Goal: Task Accomplishment & Management: Use online tool/utility

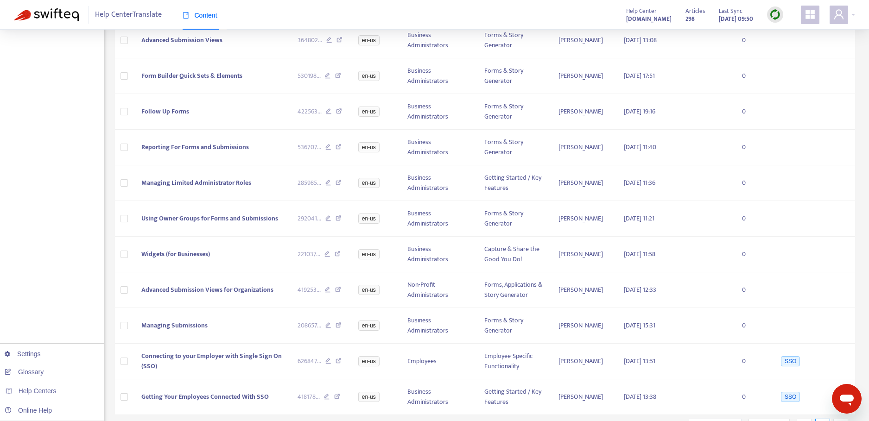
scroll to position [341, 0]
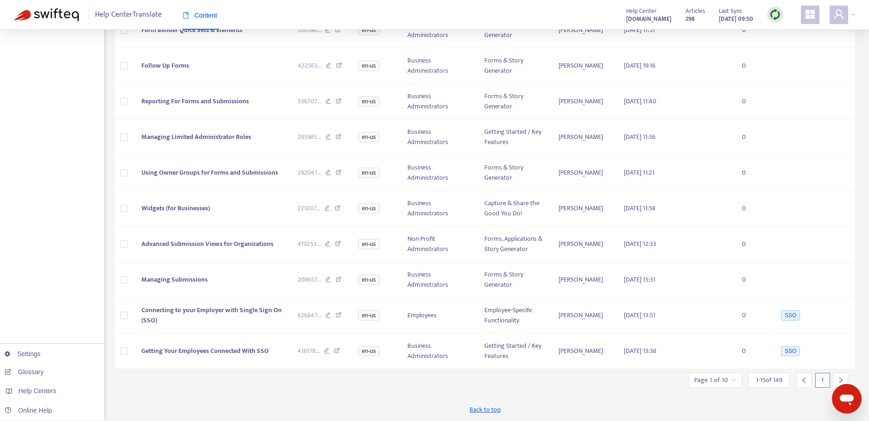
click at [735, 380] on div "Page 1 of 10" at bounding box center [715, 380] width 53 height 15
click at [800, 357] on span "15" at bounding box center [817, 355] width 58 height 14
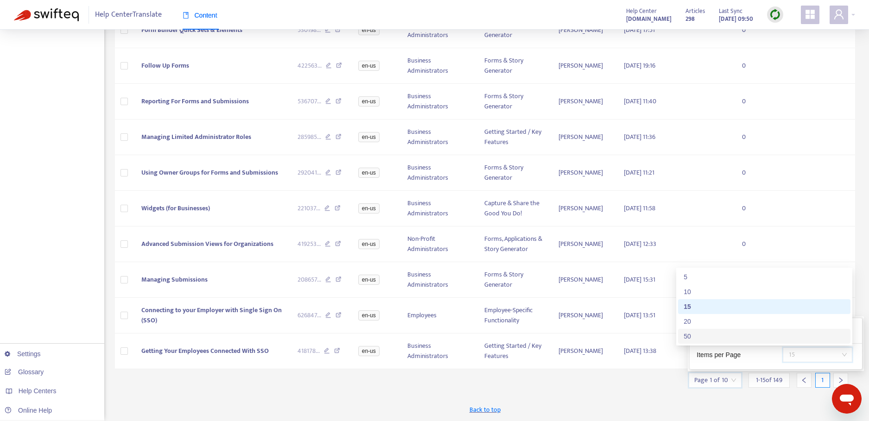
click at [723, 336] on div "50" at bounding box center [764, 336] width 161 height 10
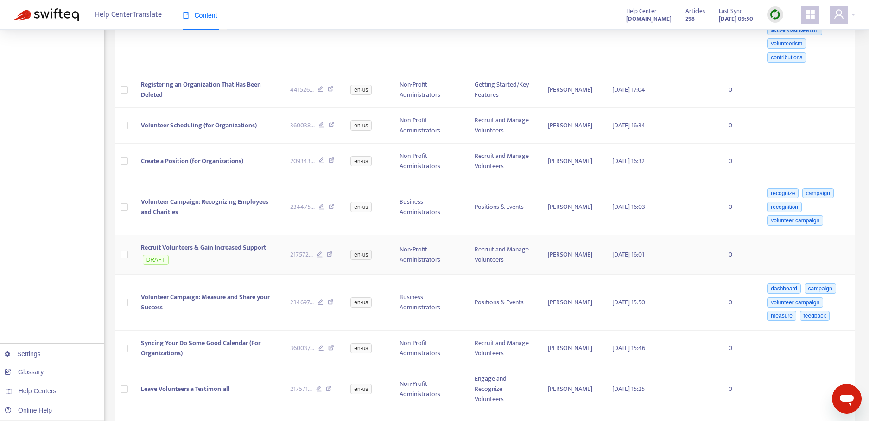
scroll to position [1956, 0]
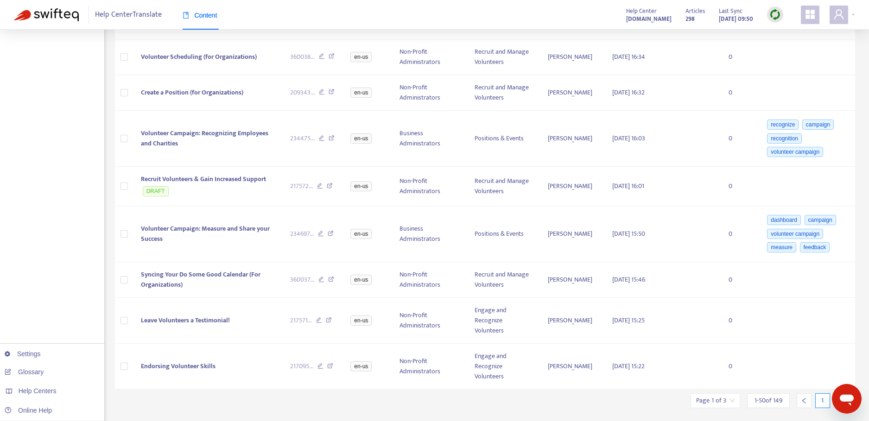
click at [840, 398] on icon "right" at bounding box center [840, 401] width 6 height 6
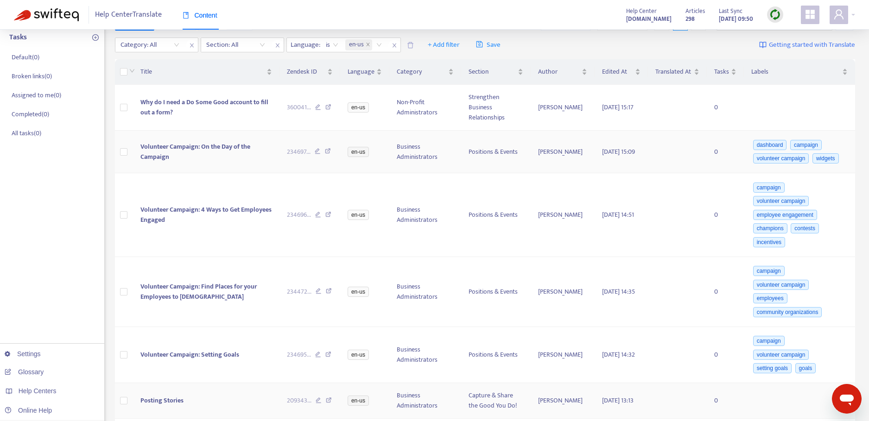
scroll to position [0, 0]
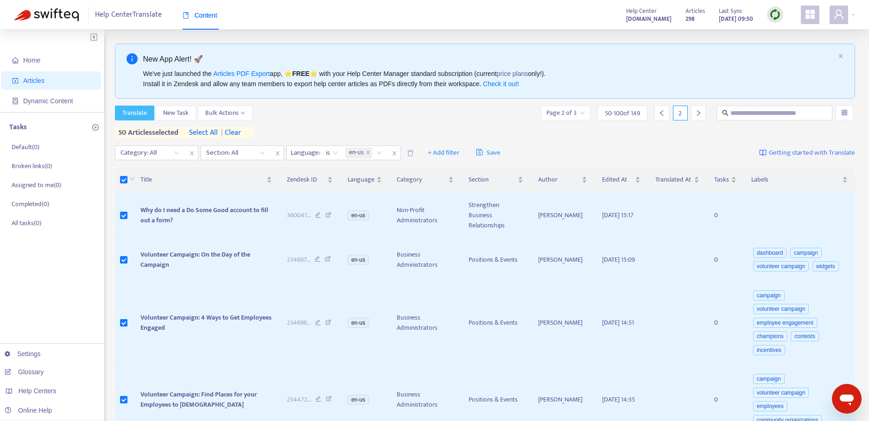
click at [134, 112] on span "Translate" at bounding box center [134, 113] width 25 height 10
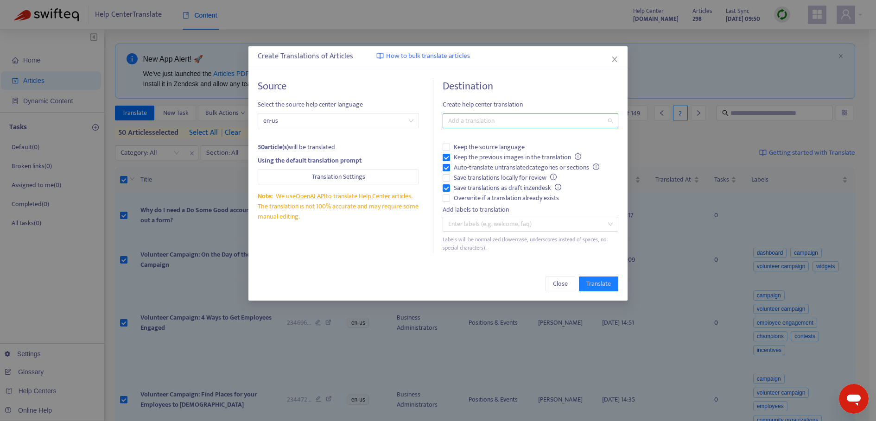
click at [507, 120] on div at bounding box center [526, 120] width 162 height 11
click at [480, 171] on div "Spanish ( es )" at bounding box center [530, 169] width 161 height 10
click at [561, 96] on div "Destination Create help center translation Spanish ( es ) Keep the source langu…" at bounding box center [531, 166] width 176 height 172
click at [608, 285] on span "Translate" at bounding box center [598, 284] width 25 height 10
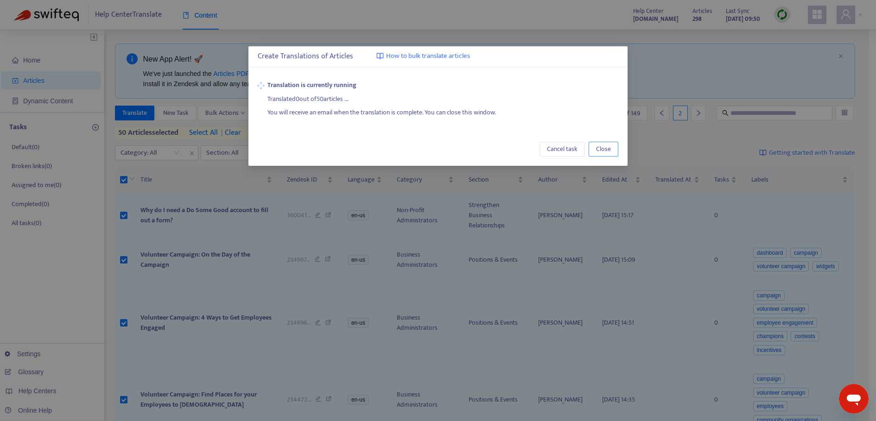
click at [608, 149] on span "Close" at bounding box center [603, 149] width 15 height 10
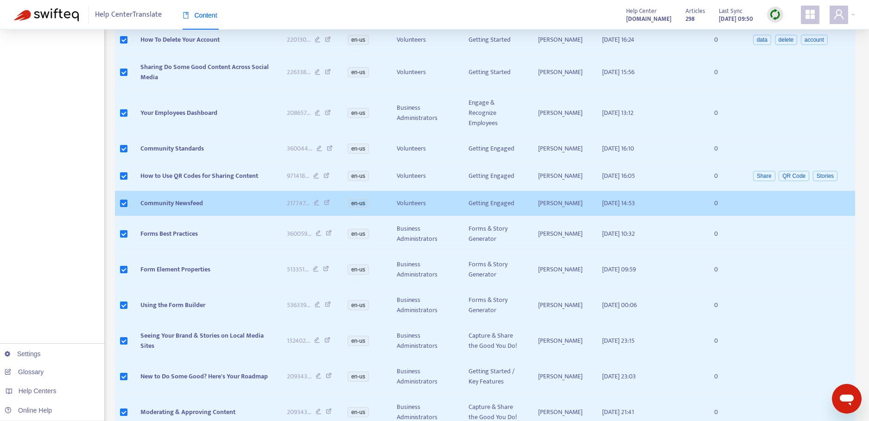
scroll to position [2433, 0]
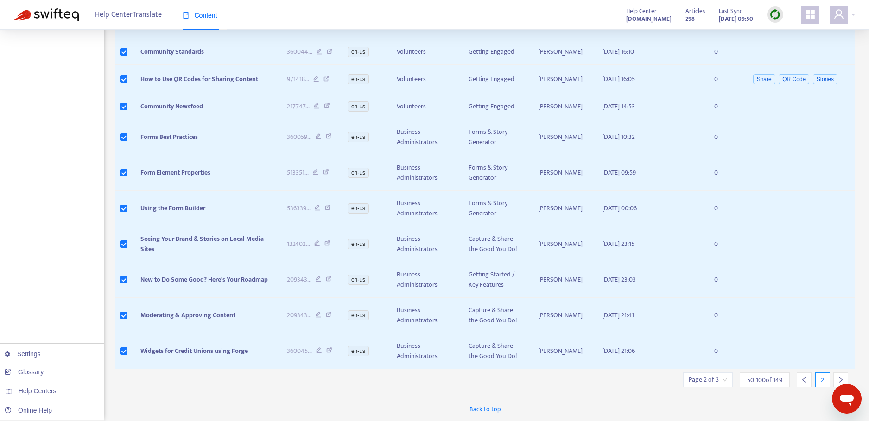
click at [844, 381] on div at bounding box center [840, 380] width 15 height 15
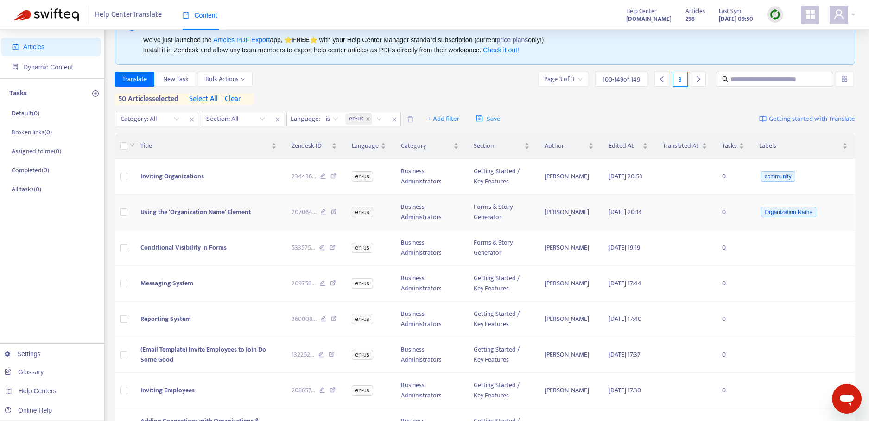
scroll to position [0, 0]
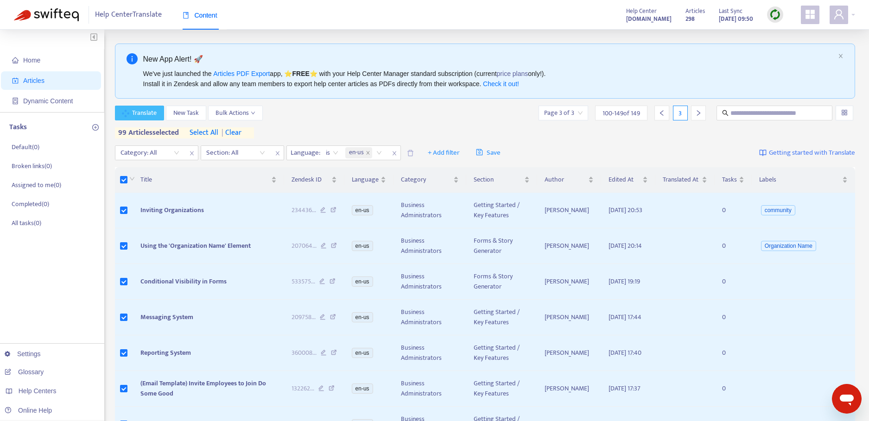
click at [146, 113] on span "Translate" at bounding box center [144, 113] width 25 height 10
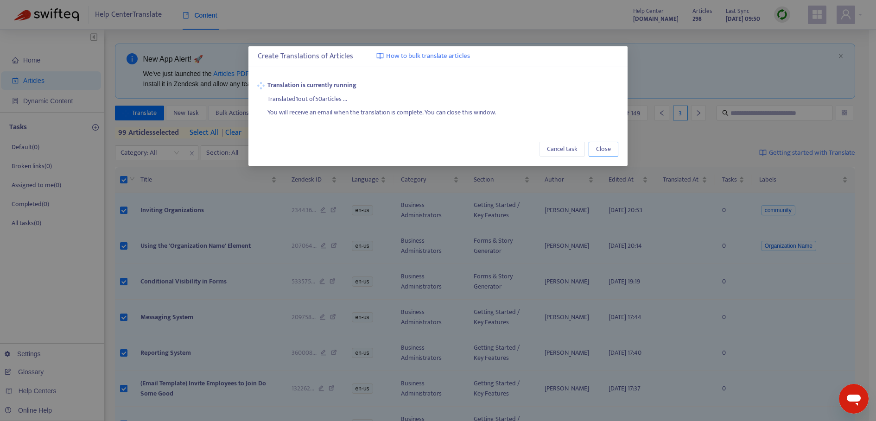
click at [602, 149] on span "Close" at bounding box center [603, 149] width 15 height 10
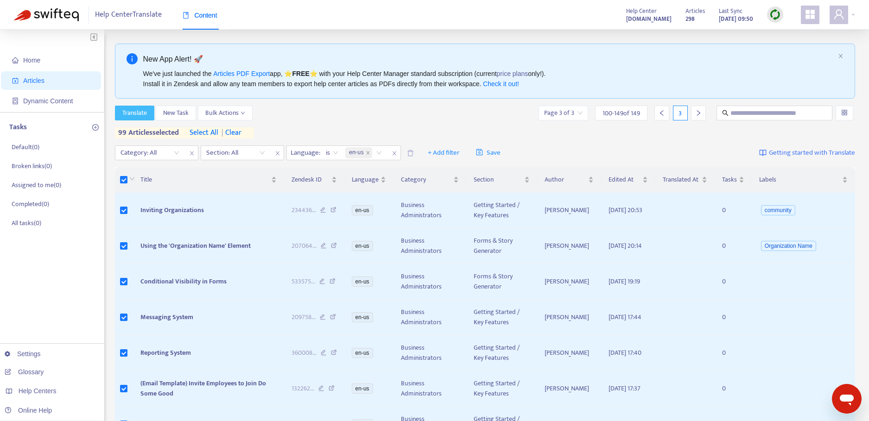
click at [132, 117] on span "Translate" at bounding box center [134, 113] width 25 height 10
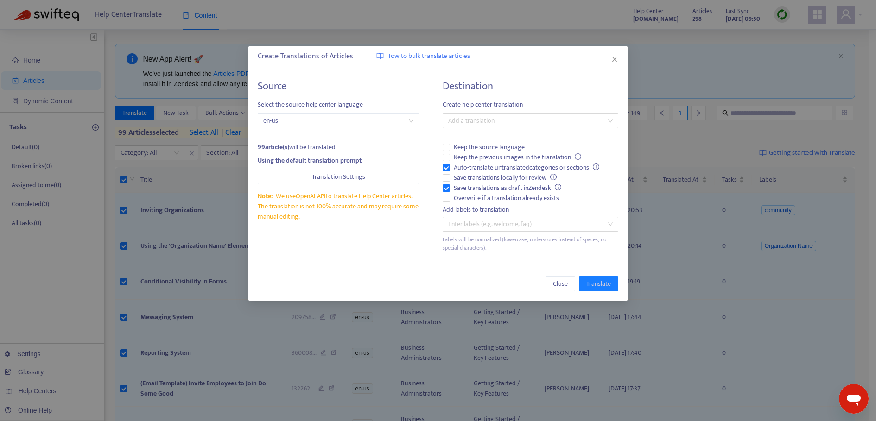
click at [519, 112] on div "Destination Create help center translation Add a translation Keep the source la…" at bounding box center [531, 166] width 176 height 172
click at [526, 124] on div at bounding box center [526, 120] width 162 height 11
click at [490, 167] on div "Spanish ( es )" at bounding box center [530, 169] width 161 height 10
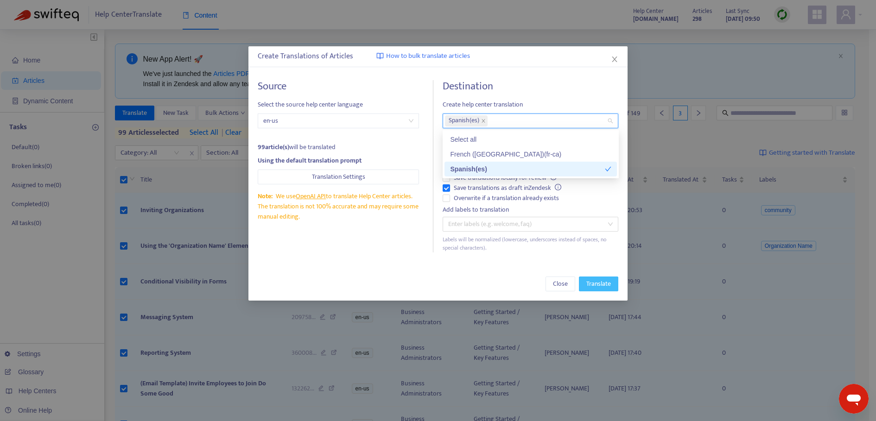
click at [602, 283] on span "Translate" at bounding box center [598, 284] width 25 height 10
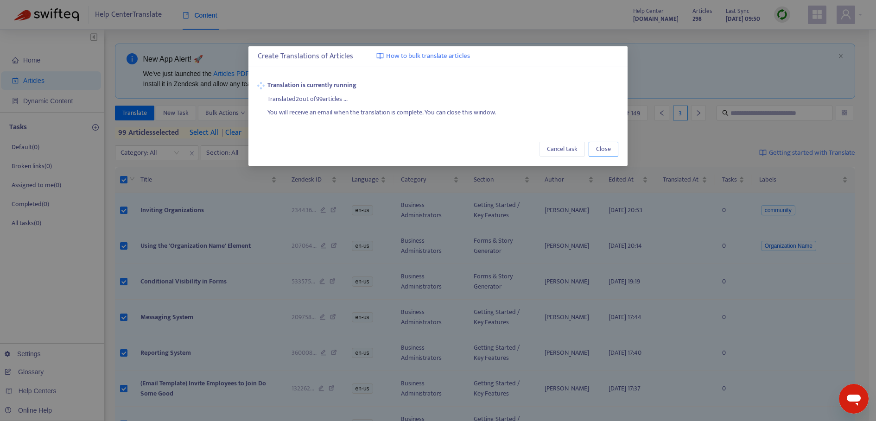
click at [607, 151] on span "Close" at bounding box center [603, 149] width 15 height 10
